Goal: Navigation & Orientation: Find specific page/section

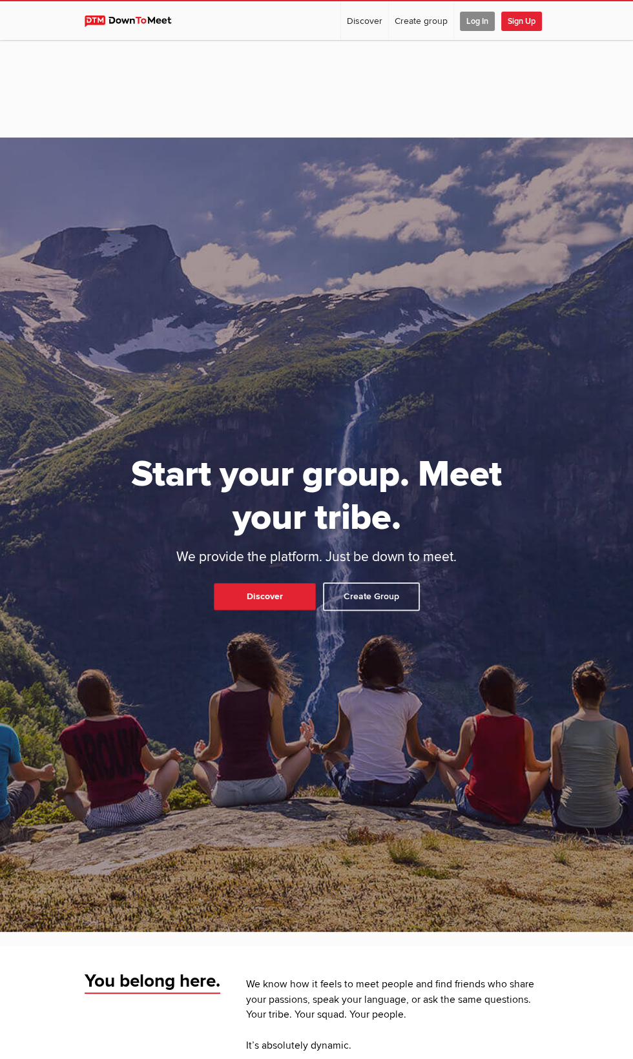
click at [476, 21] on span "Log In" at bounding box center [477, 21] width 35 height 19
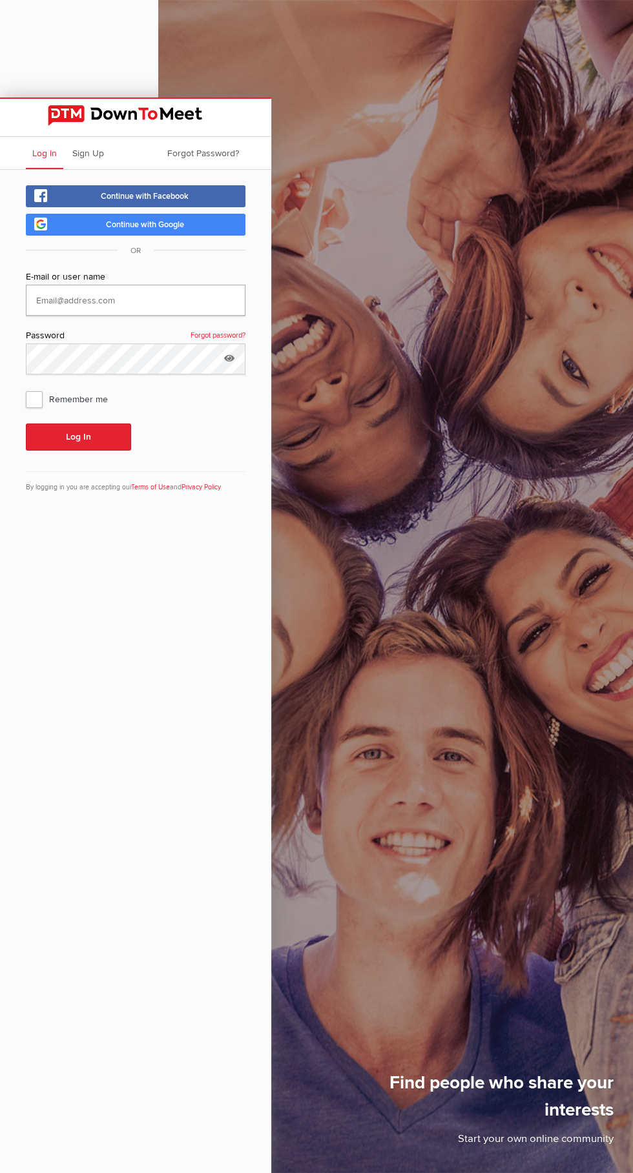
click at [136, 302] on input "text" at bounding box center [135, 300] width 219 height 31
type input "[PERSON_NAME]"
click at [26, 423] on button "Log In" at bounding box center [78, 436] width 105 height 27
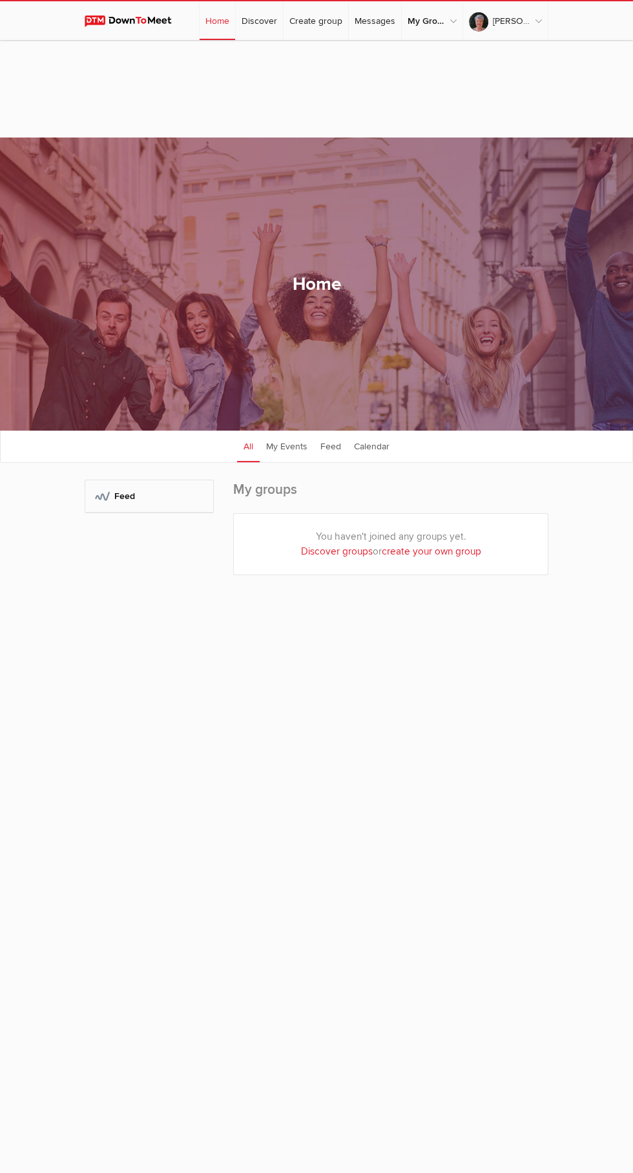
click at [50, 401] on div "Home All categories Within 10 miles Within 25 miles Within 50 miles Within 100 …" at bounding box center [316, 283] width 633 height 293
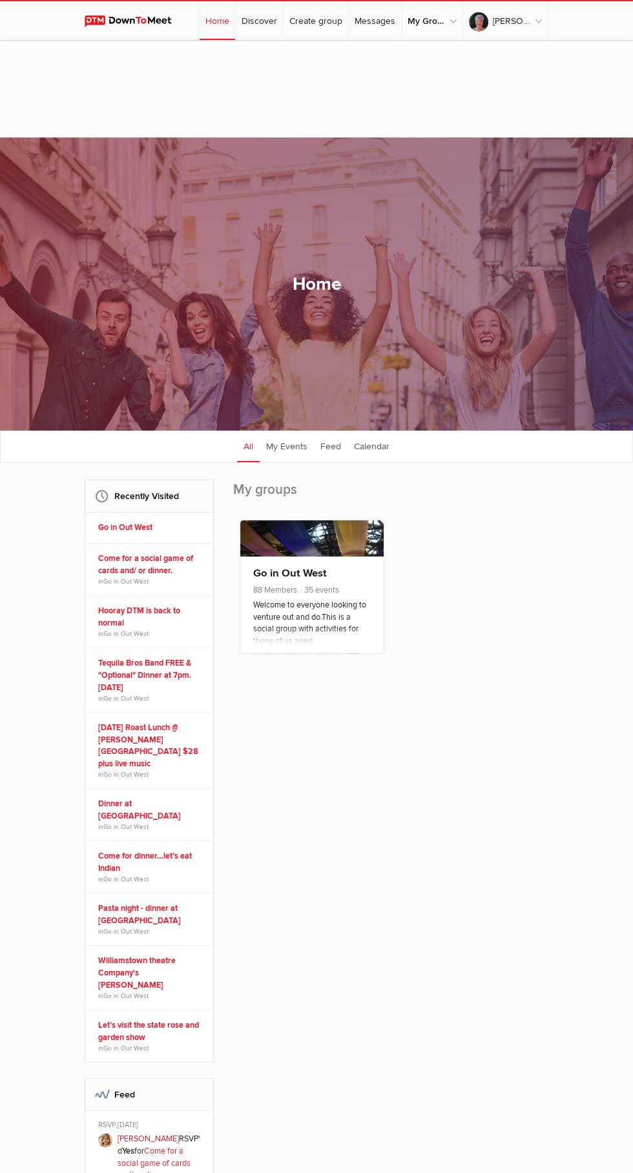
click at [323, 595] on span "35 events" at bounding box center [319, 590] width 40 height 10
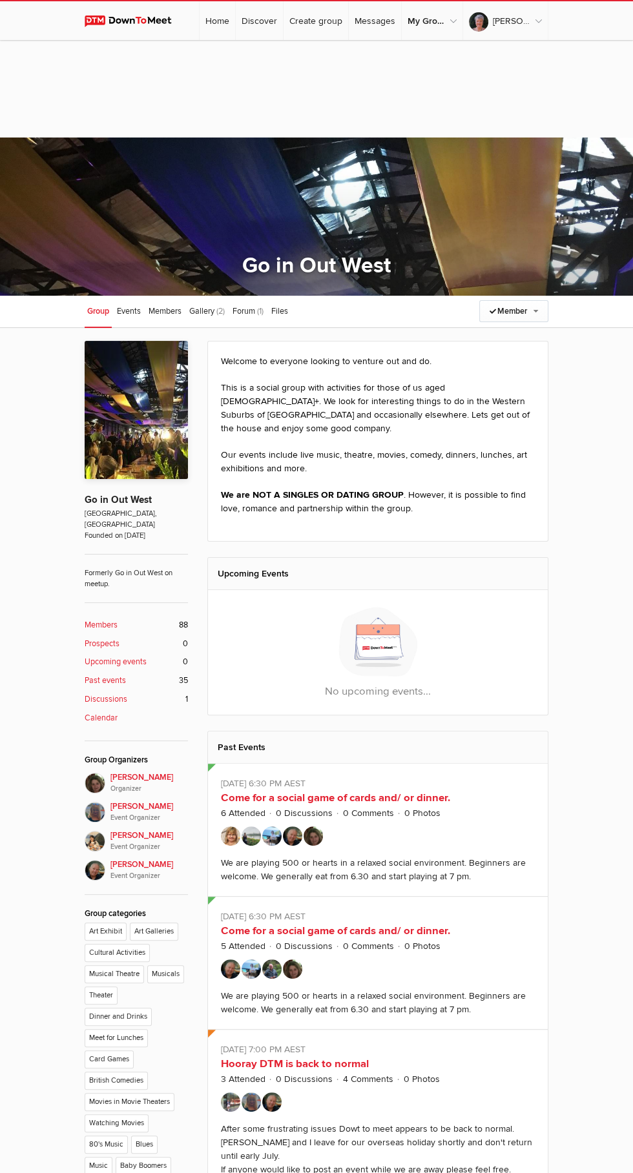
scroll to position [10, 0]
